Goal: Information Seeking & Learning: Learn about a topic

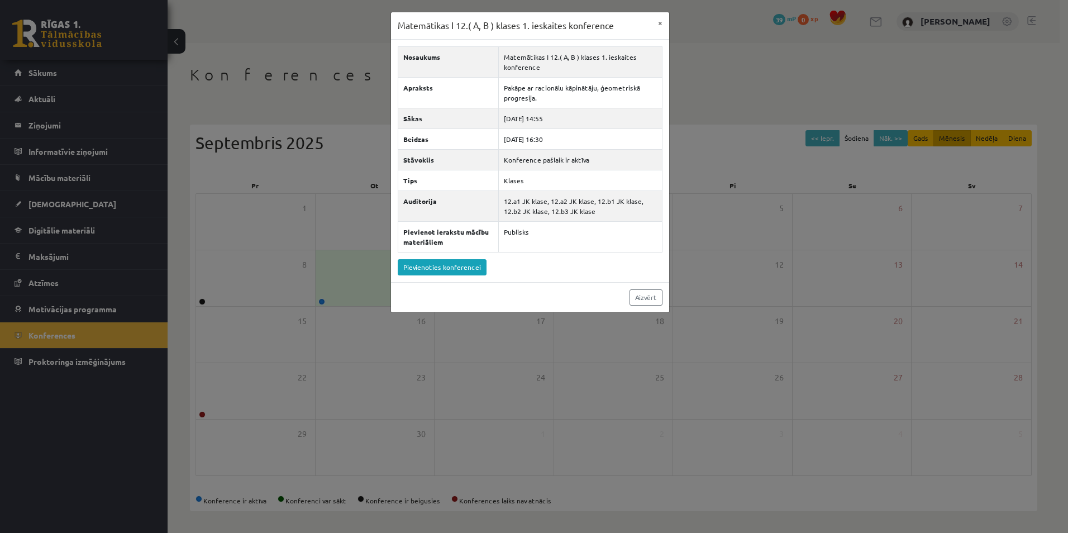
click at [465, 275] on div "Nosaukums Matemātikas I 12.( A, B ) klases 1. ieskaites konference Apraksts Pak…" at bounding box center [530, 161] width 278 height 242
click at [461, 265] on link "Pievienoties konferencei" at bounding box center [442, 267] width 89 height 16
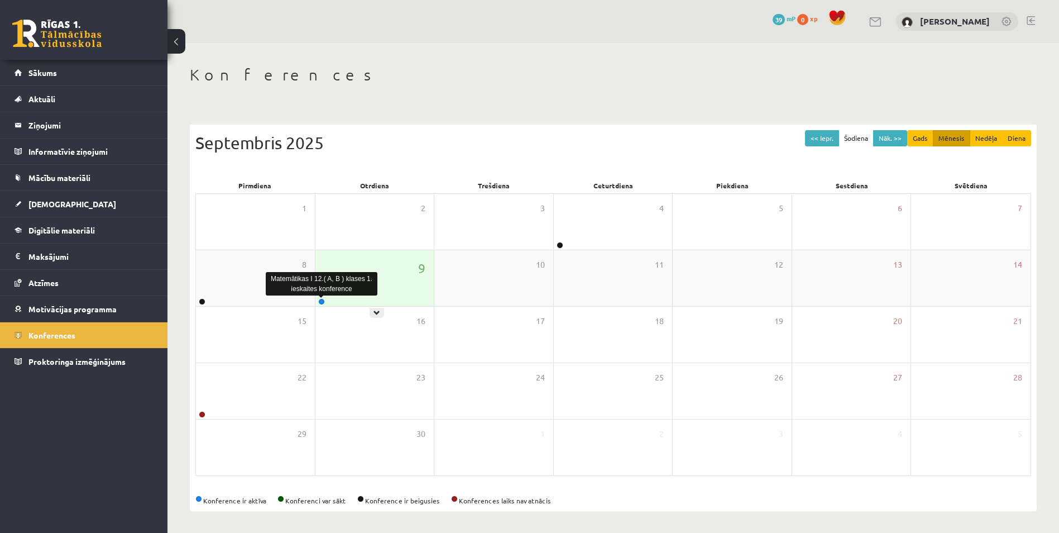
click at [324, 303] on link at bounding box center [321, 301] width 7 height 7
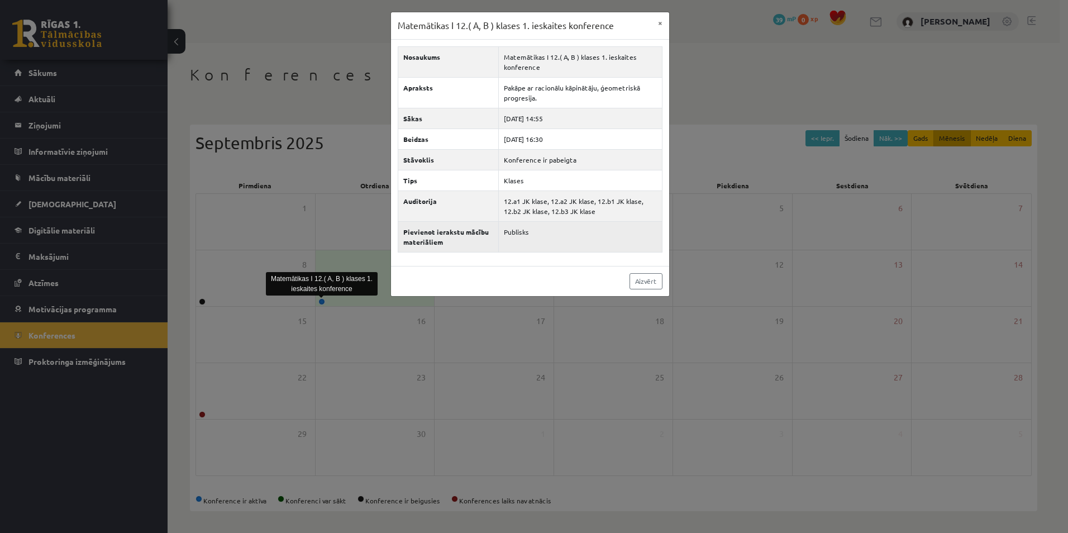
click at [519, 234] on td "Publisks" at bounding box center [580, 236] width 163 height 31
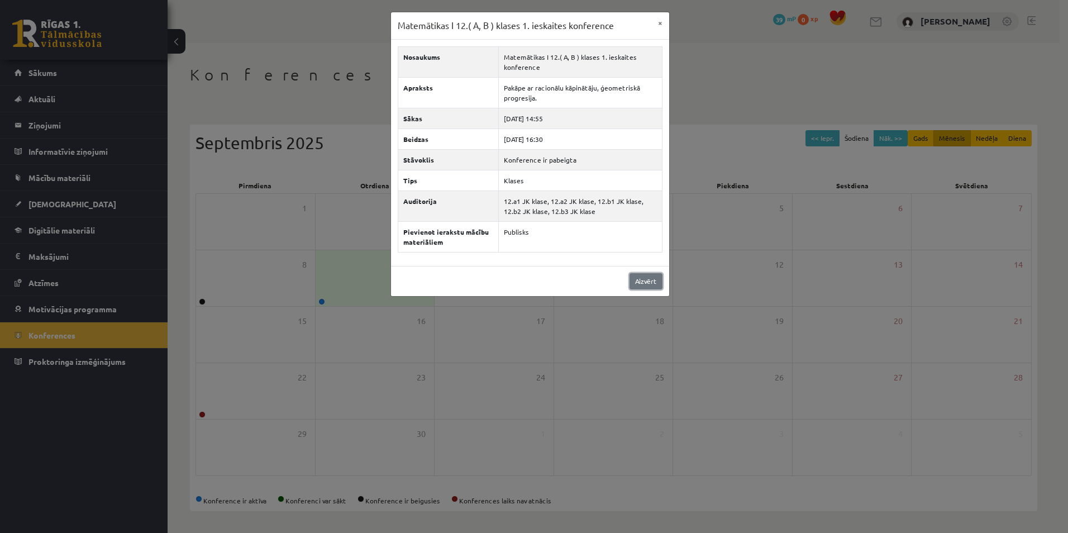
click at [642, 278] on link "Aizvērt" at bounding box center [645, 281] width 33 height 16
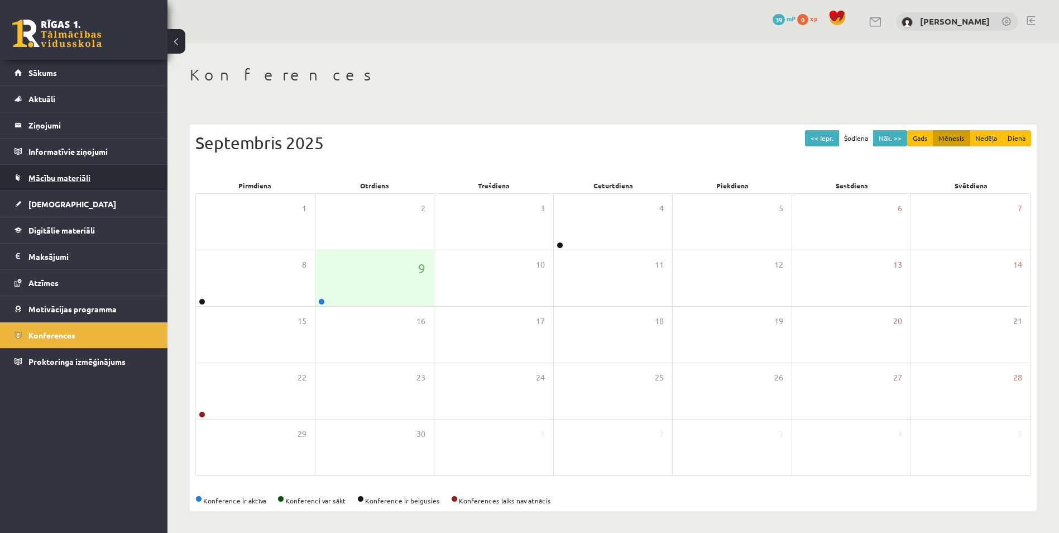
click at [87, 177] on span "Mācību materiāli" at bounding box center [59, 178] width 62 height 10
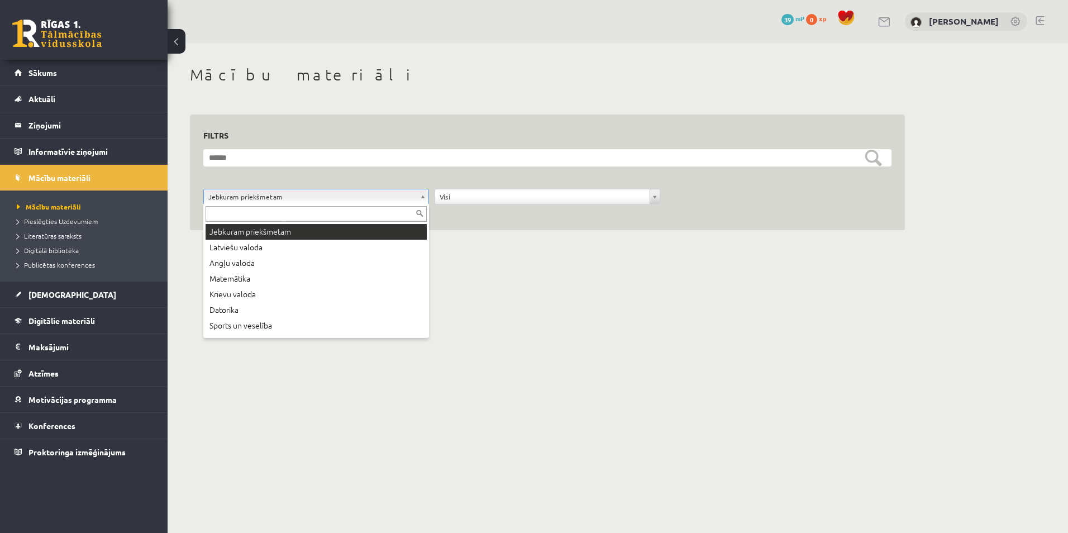
drag, startPoint x: 279, startPoint y: 193, endPoint x: 279, endPoint y: 202, distance: 9.0
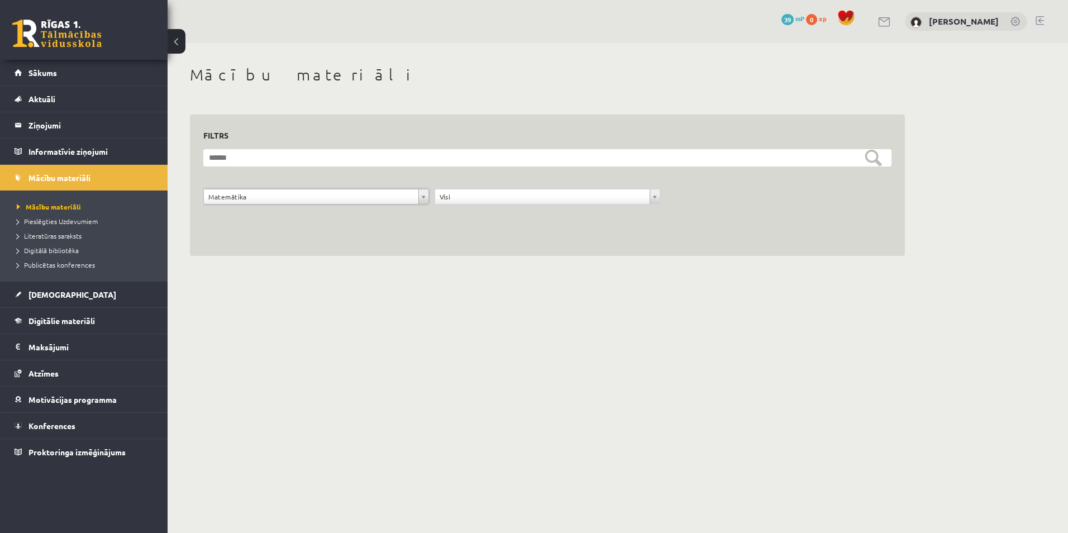
drag, startPoint x: 296, startPoint y: 278, endPoint x: 272, endPoint y: 270, distance: 25.4
click at [298, 278] on div "**********" at bounding box center [547, 160] width 759 height 235
click at [83, 265] on span "Publicētas konferences" at bounding box center [56, 264] width 78 height 9
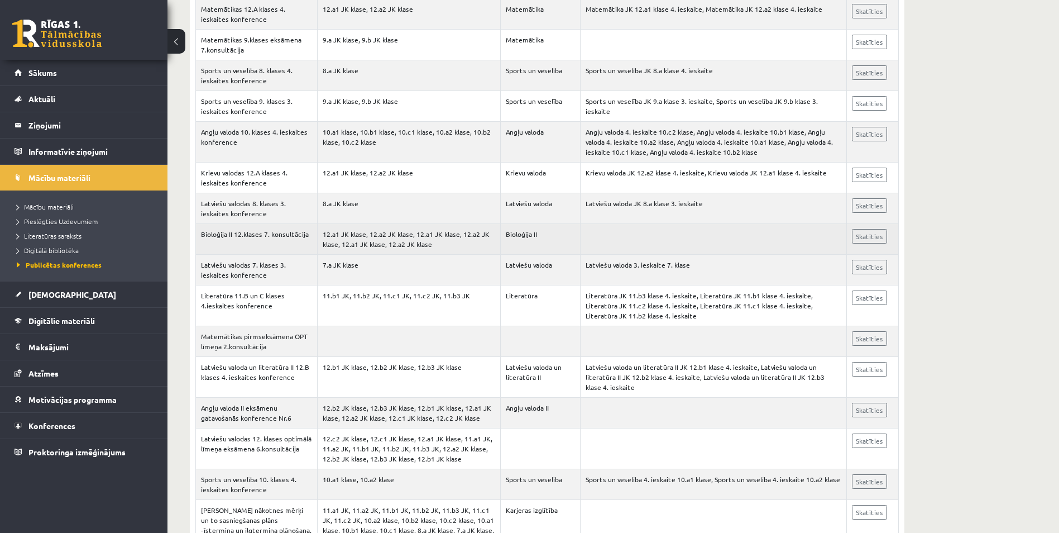
scroll to position [4523, 0]
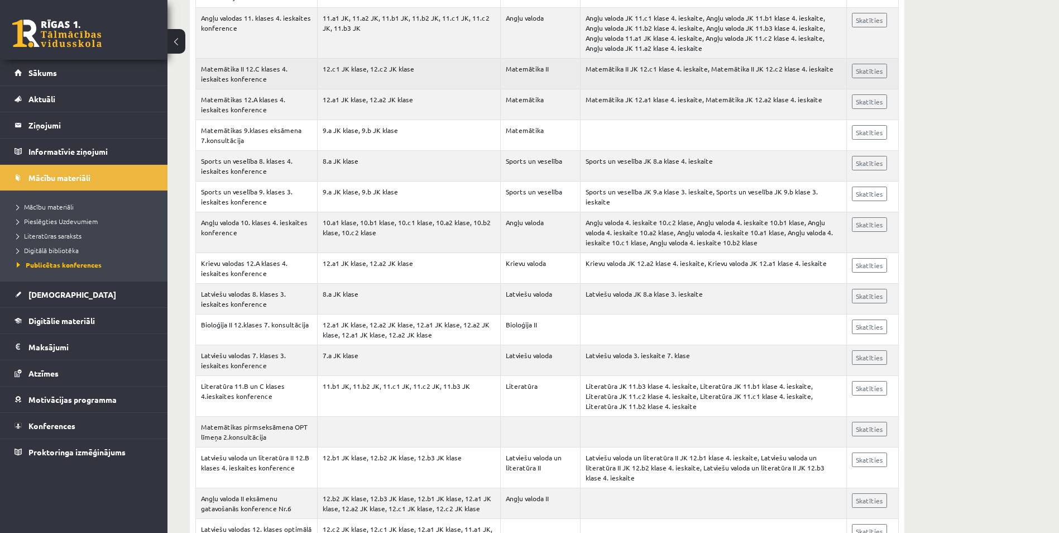
drag, startPoint x: 431, startPoint y: 237, endPoint x: 404, endPoint y: 73, distance: 166.9
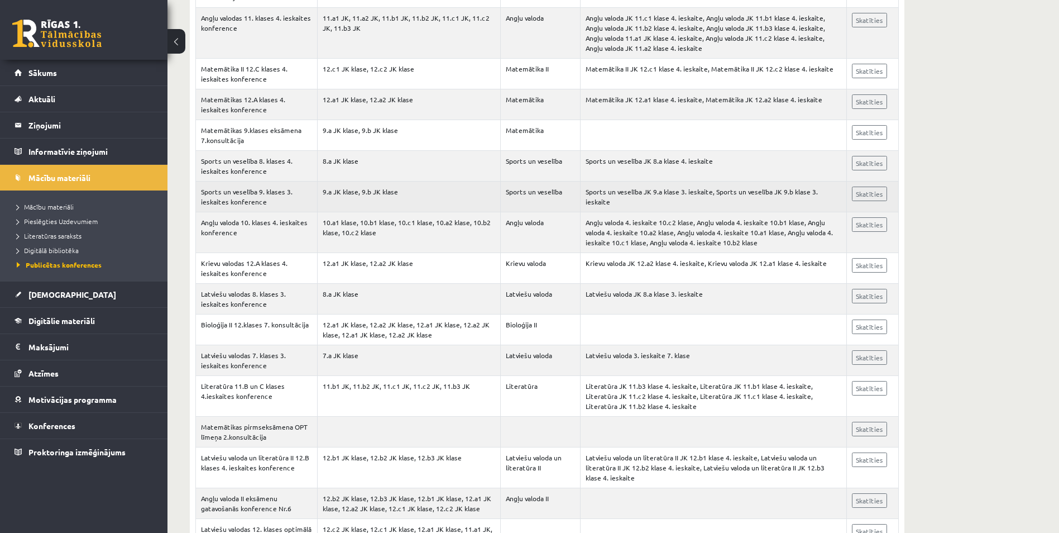
drag, startPoint x: 406, startPoint y: 74, endPoint x: 467, endPoint y: 183, distance: 124.2
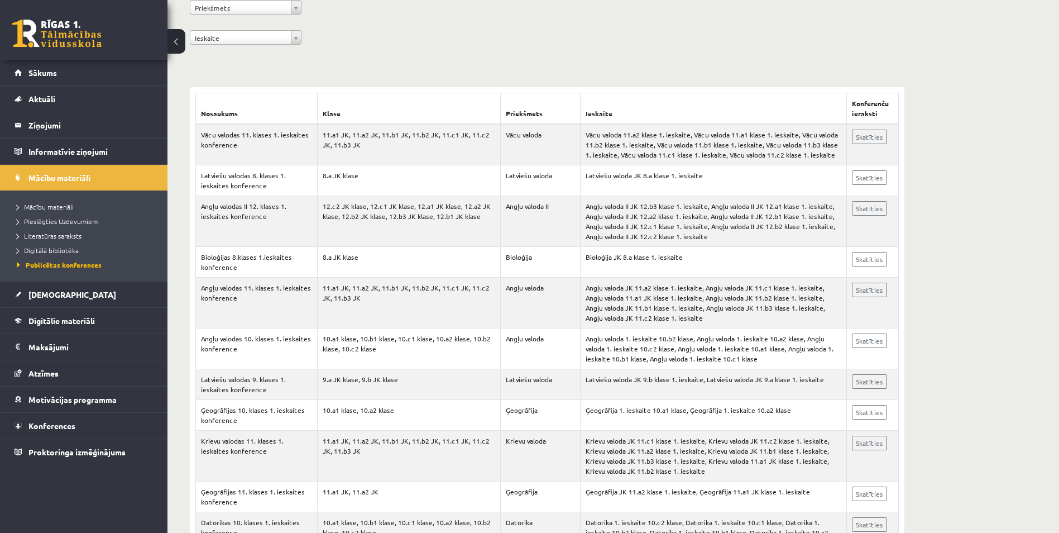
scroll to position [0, 0]
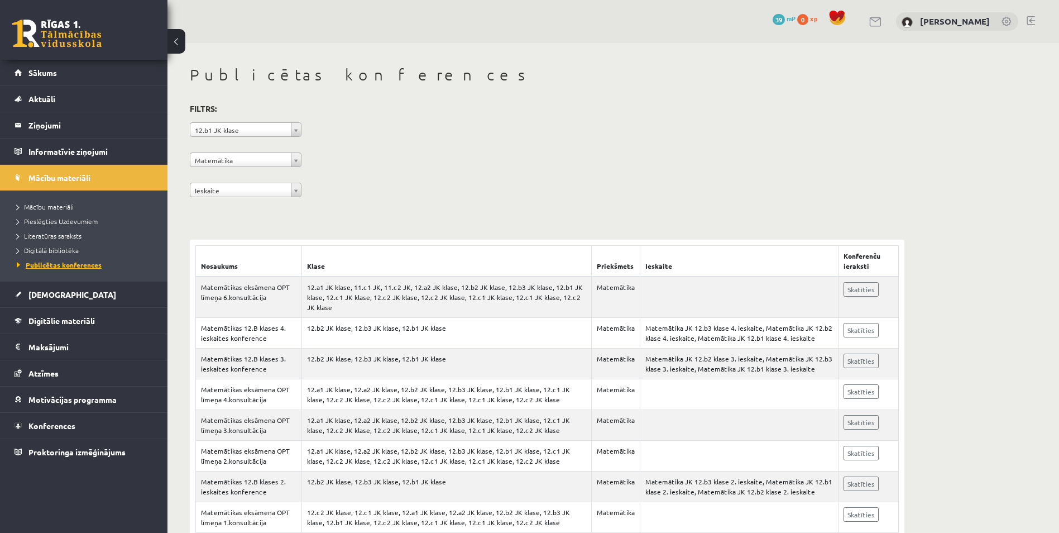
click at [71, 264] on span "Publicētas konferences" at bounding box center [59, 264] width 85 height 9
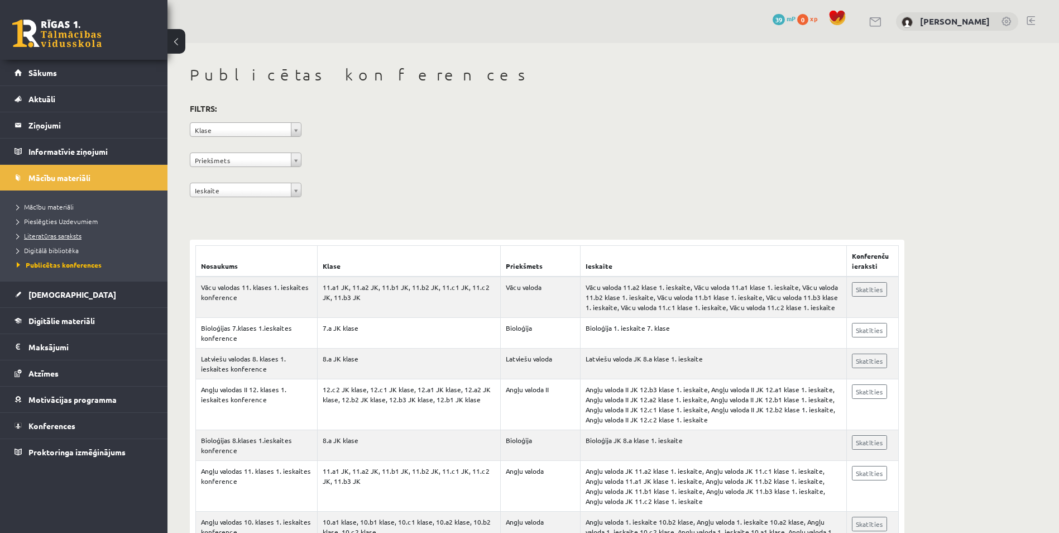
click at [67, 232] on span "Literatūras saraksts" at bounding box center [49, 235] width 65 height 9
